Goal: Communication & Community: Ask a question

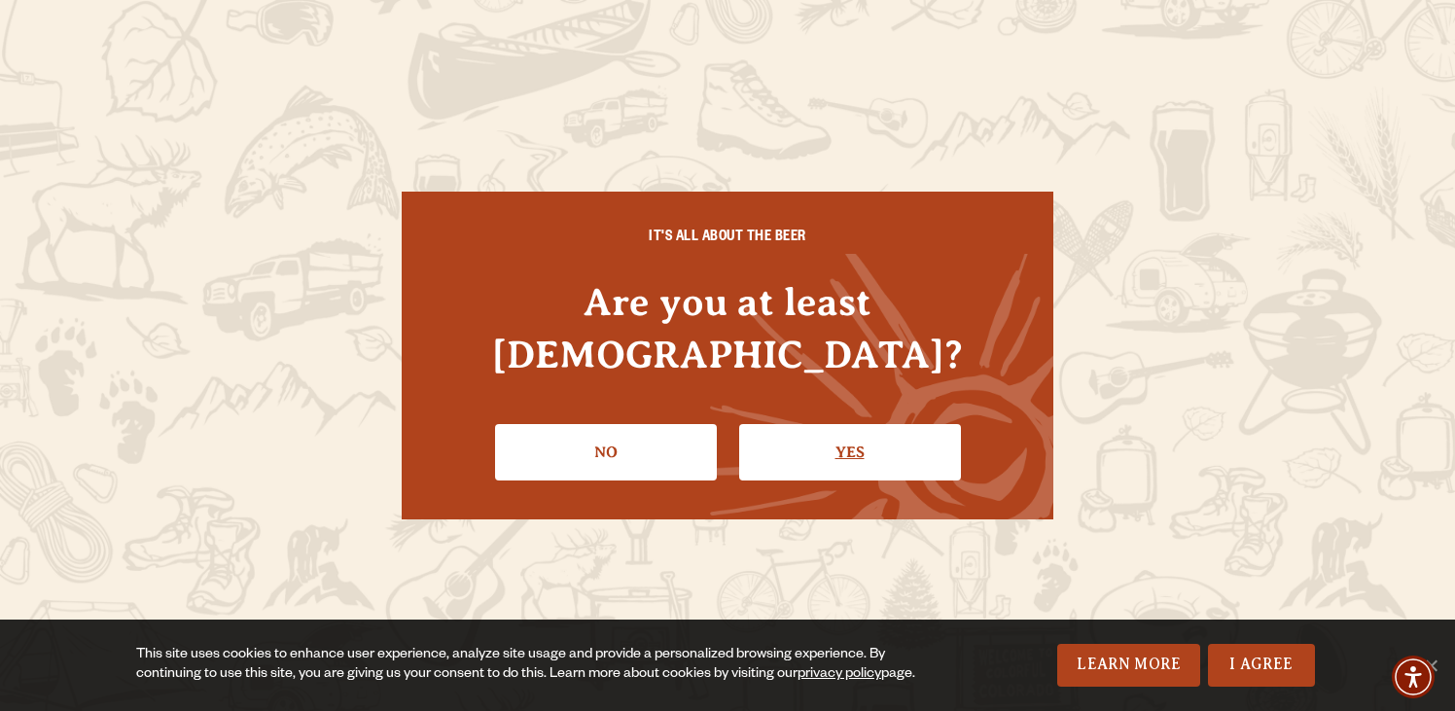
click at [903, 424] on link "Yes" at bounding box center [850, 452] width 222 height 56
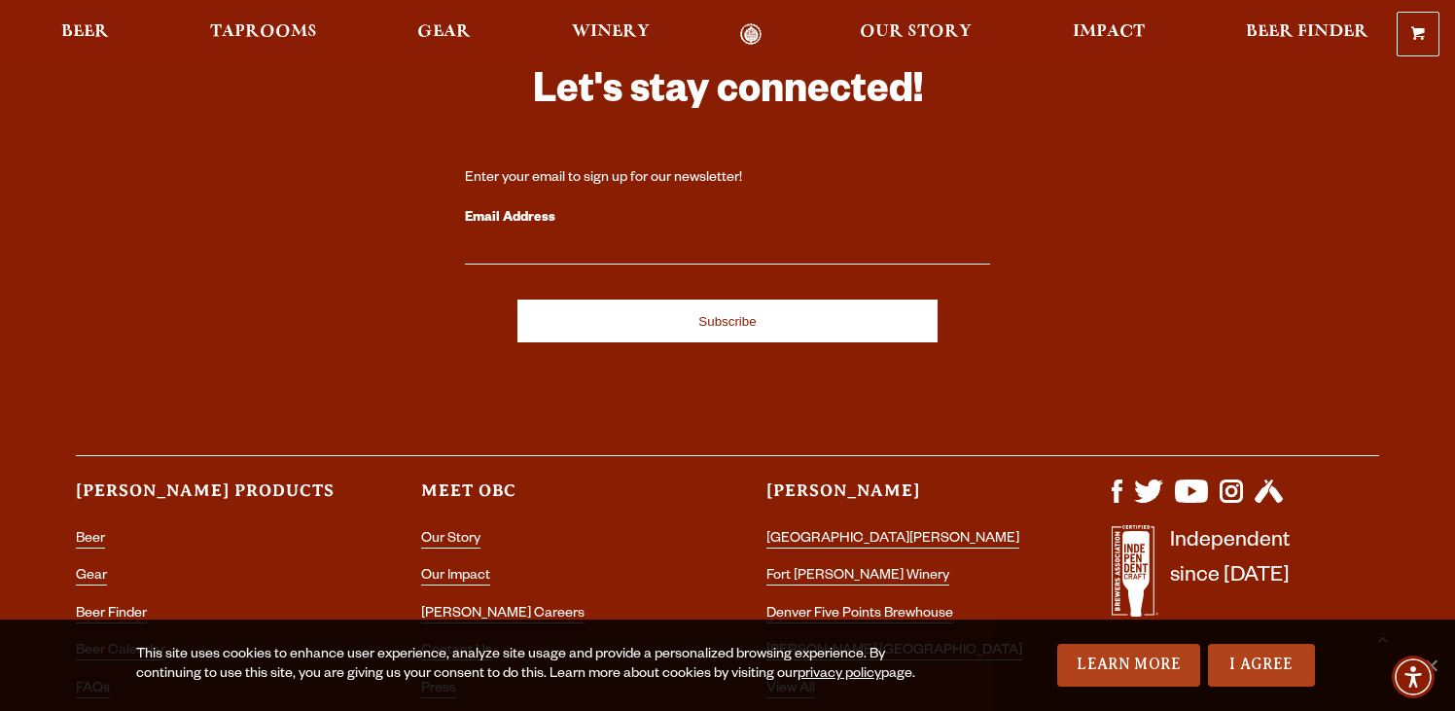
scroll to position [5759, 0]
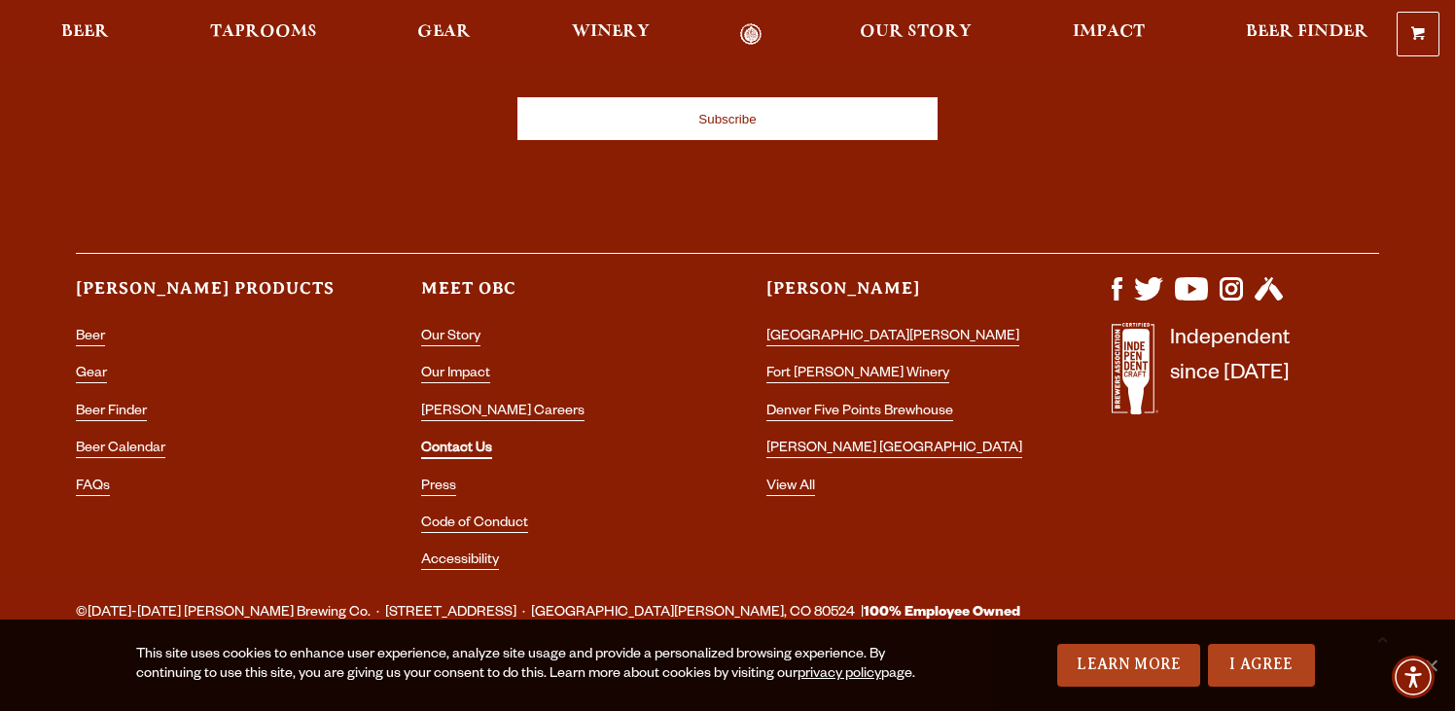
click at [481, 442] on link "Contact Us" at bounding box center [456, 451] width 71 height 18
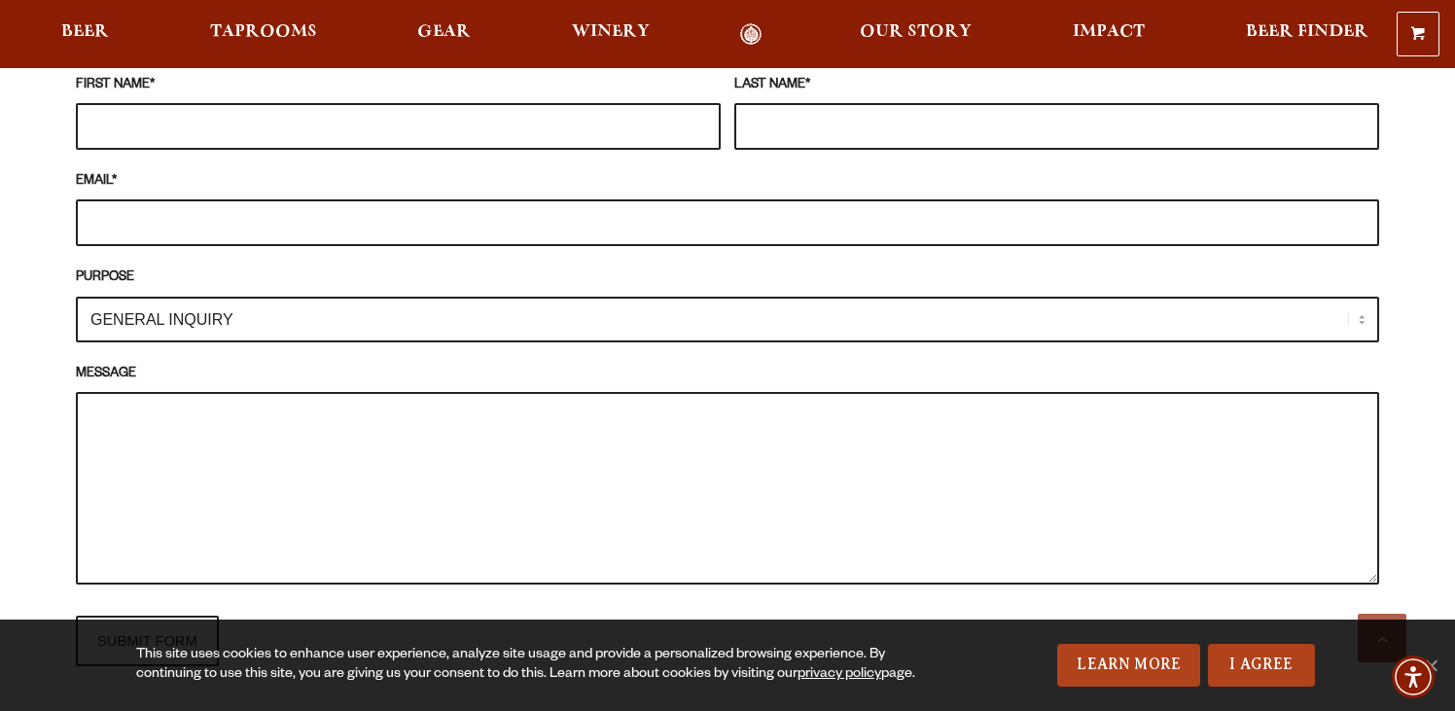
scroll to position [1776, 0]
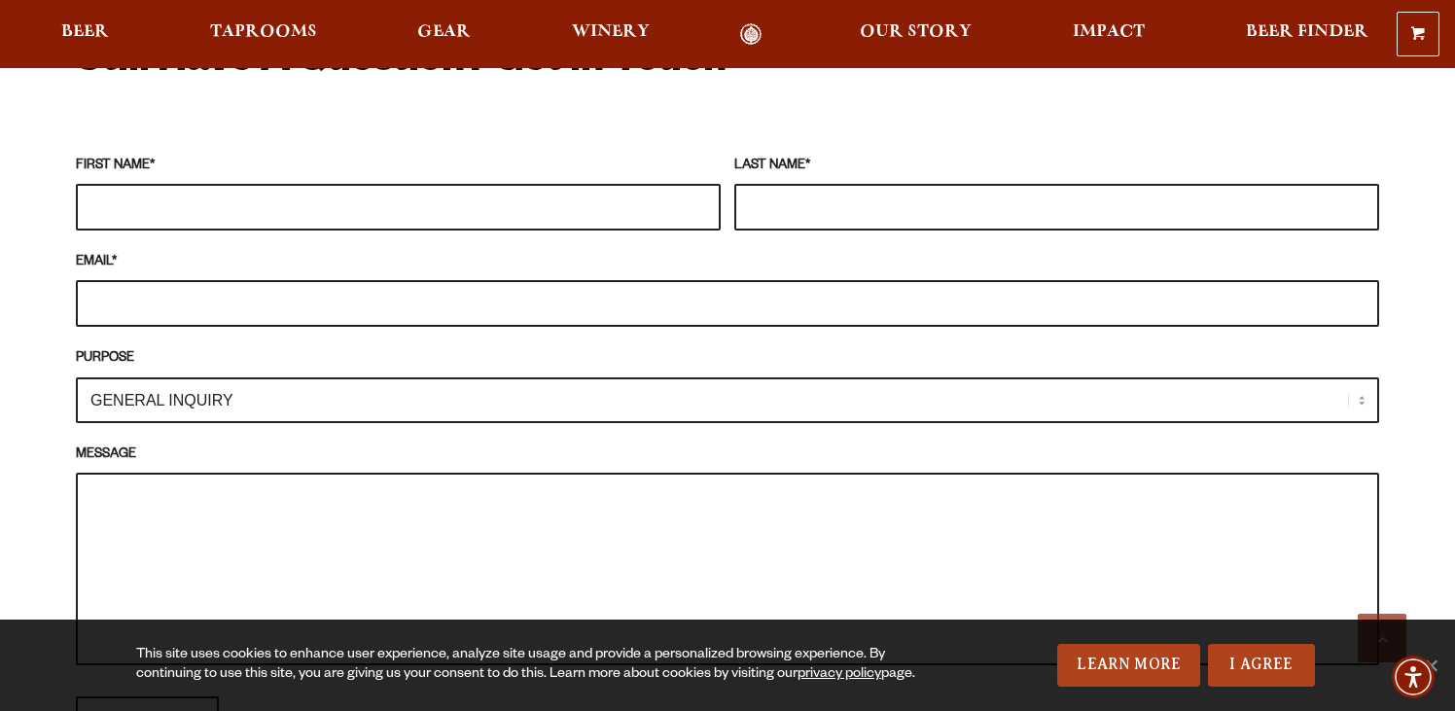
click at [461, 377] on select "GENERAL INQUIRY TAPROOM / BREWERY WINERY BOOK A TOUR MEDIA INQUIRY GEAR SHOP [P…" at bounding box center [727, 400] width 1303 height 46
select select "TAPROOM / BREWERY"
click at [76, 377] on select "GENERAL INQUIRY TAPROOM / BREWERY WINERY BOOK A TOUR MEDIA INQUIRY GEAR SHOP [P…" at bounding box center [727, 400] width 1303 height 46
click at [362, 184] on input "FIRST NAME *" at bounding box center [398, 207] width 645 height 47
type input "Faith"
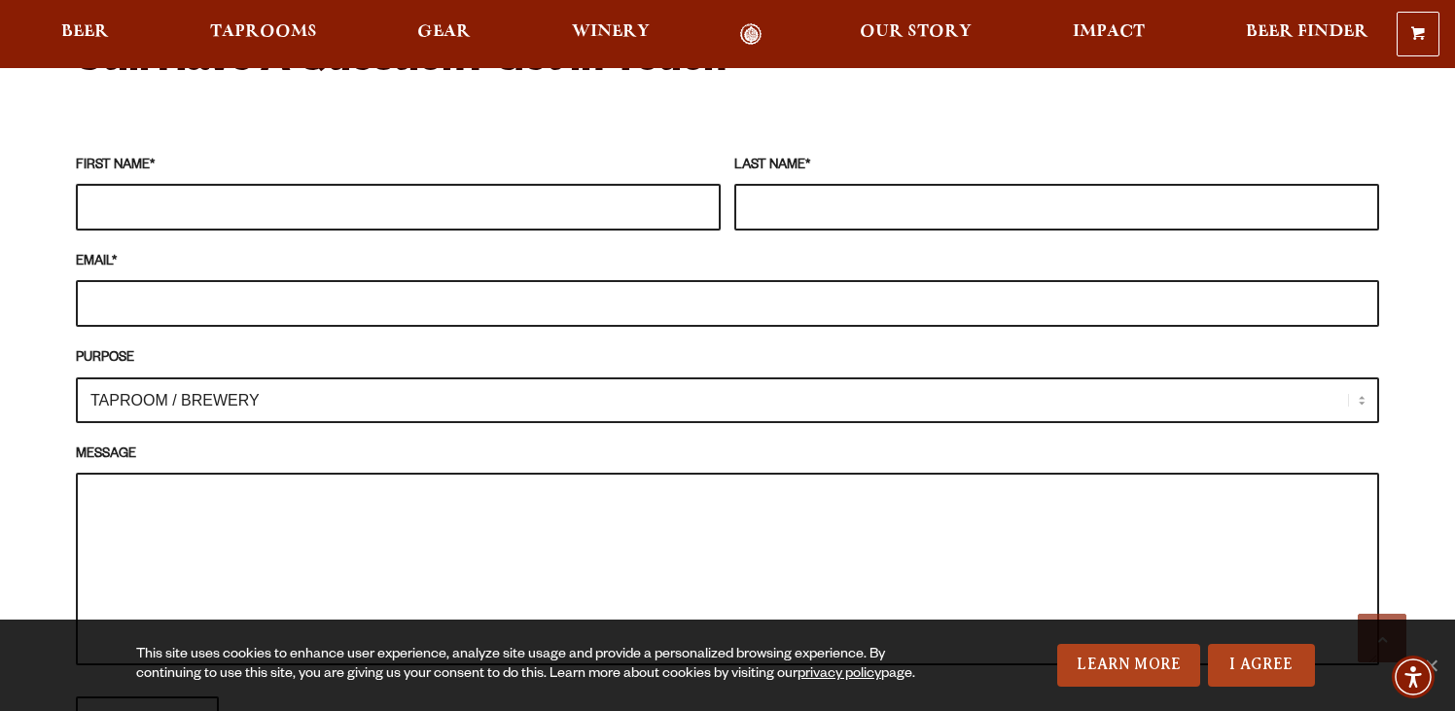
type input "[PERSON_NAME]"
type input "[EMAIL_ADDRESS][DOMAIN_NAME]"
click at [279, 553] on textarea "MESSAGE" at bounding box center [727, 569] width 1303 height 193
paste textarea "[PERSON_NAME] & [PERSON_NAME] Moon here! Reaching out about potentially booking…"
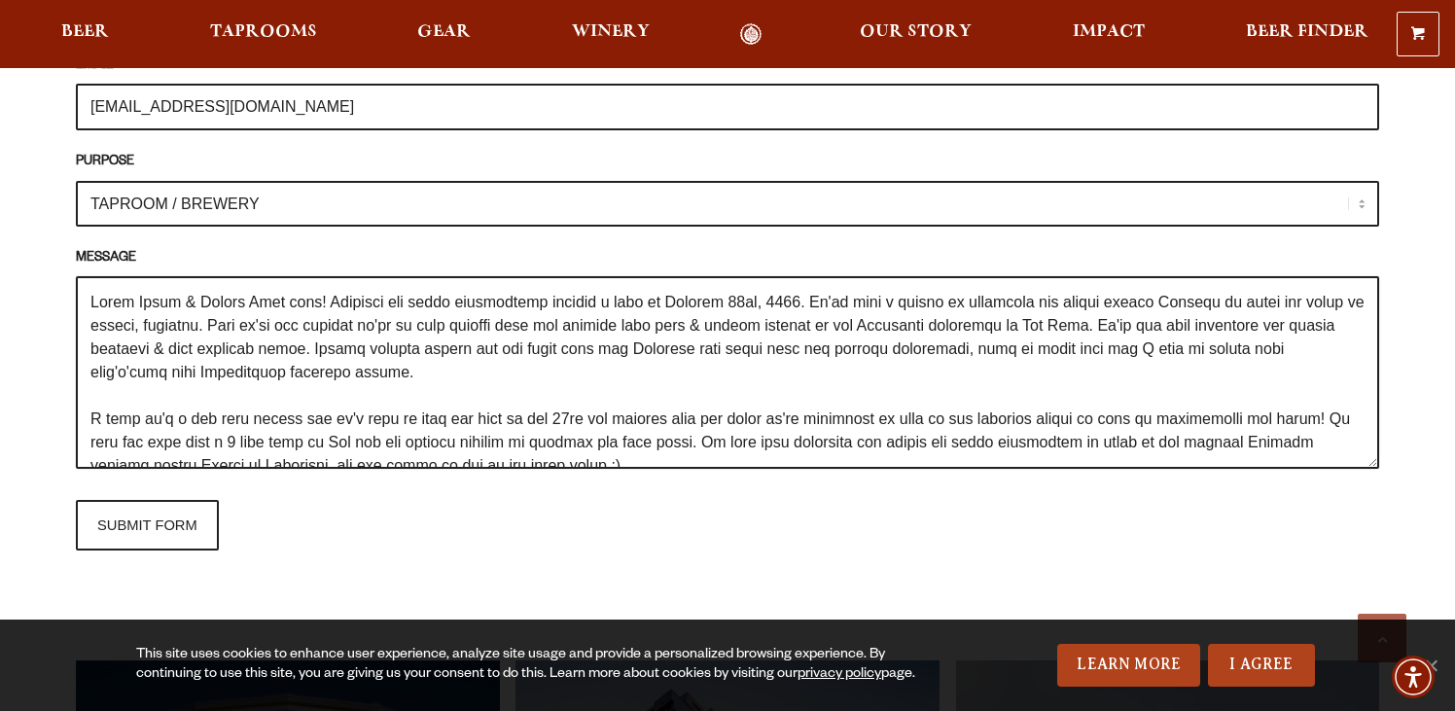
scroll to position [2052, 0]
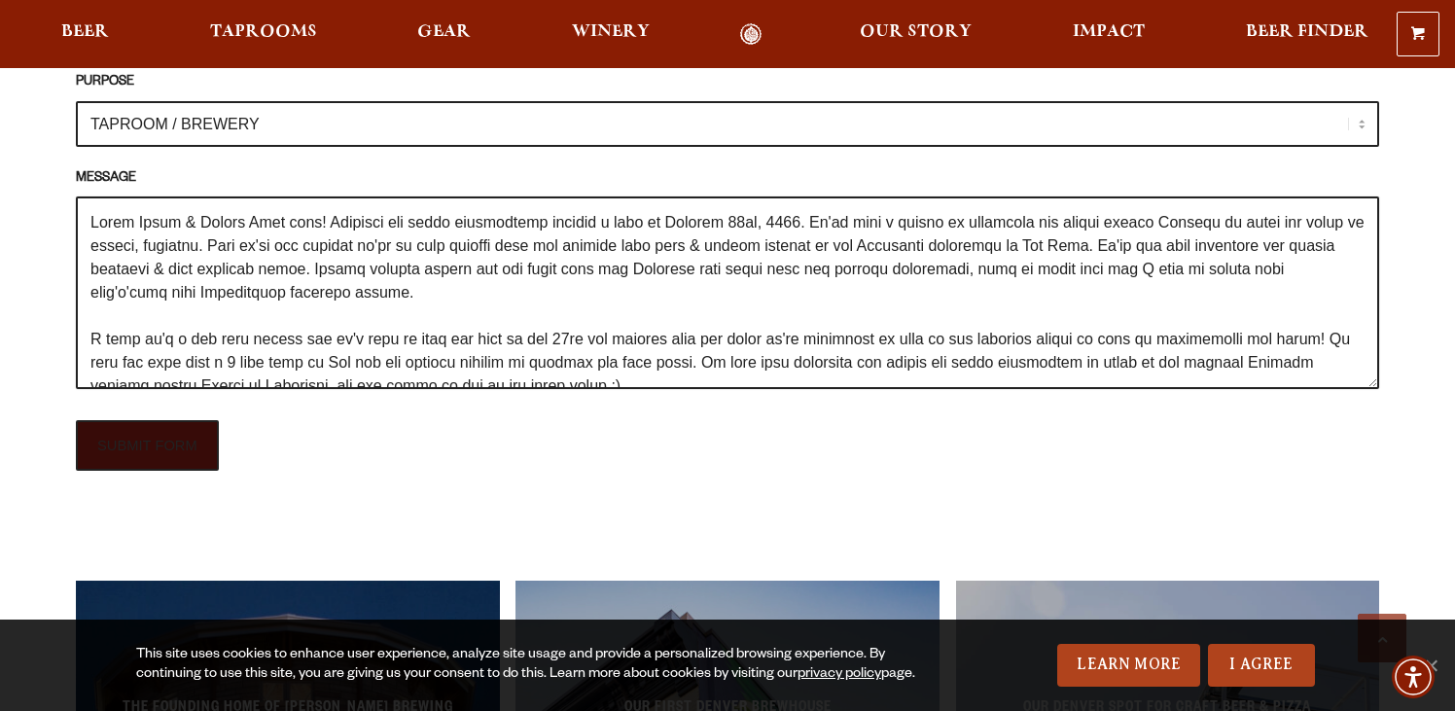
type textarea "[PERSON_NAME] & [PERSON_NAME] Moon here! Reaching out about potentially booking…"
click at [128, 420] on input "SUBMIT FORM" at bounding box center [147, 445] width 143 height 51
type input "Sending"
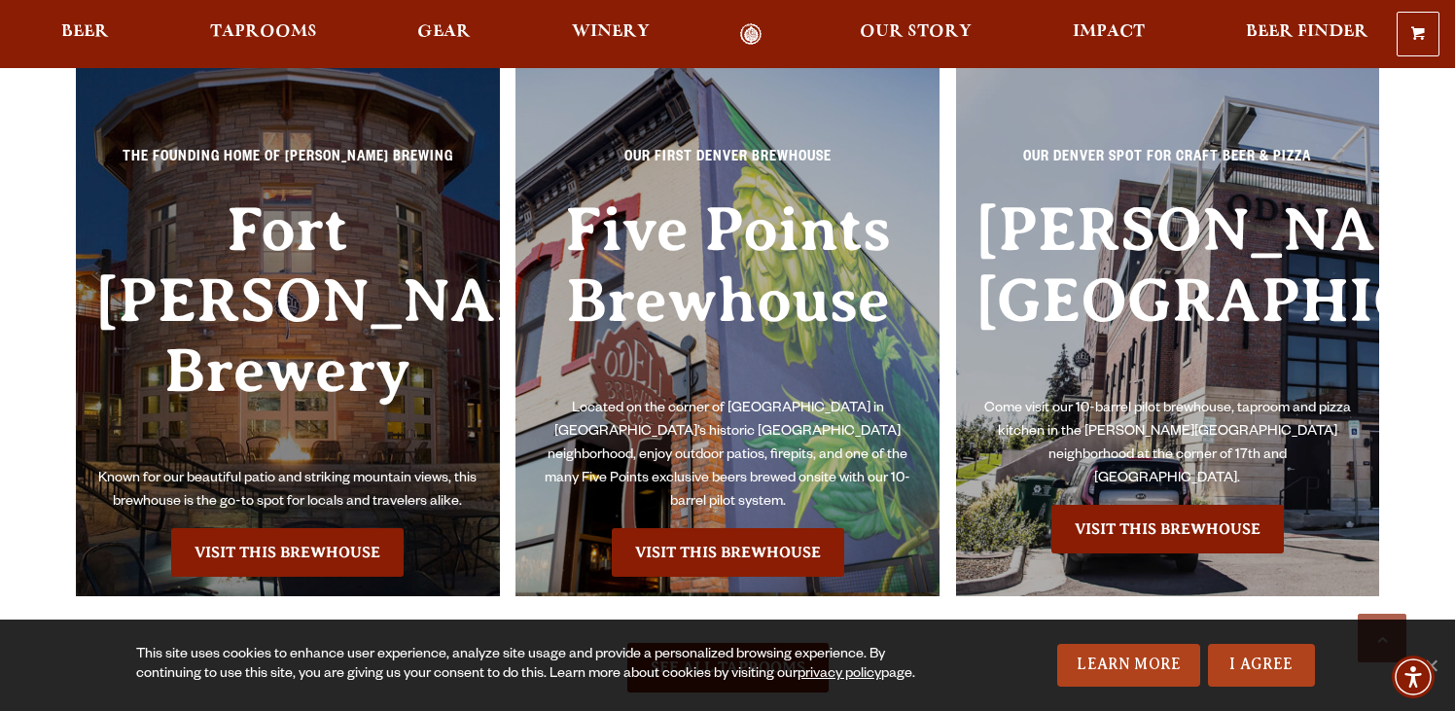
scroll to position [1448, 0]
